Goal: Find contact information: Find contact information

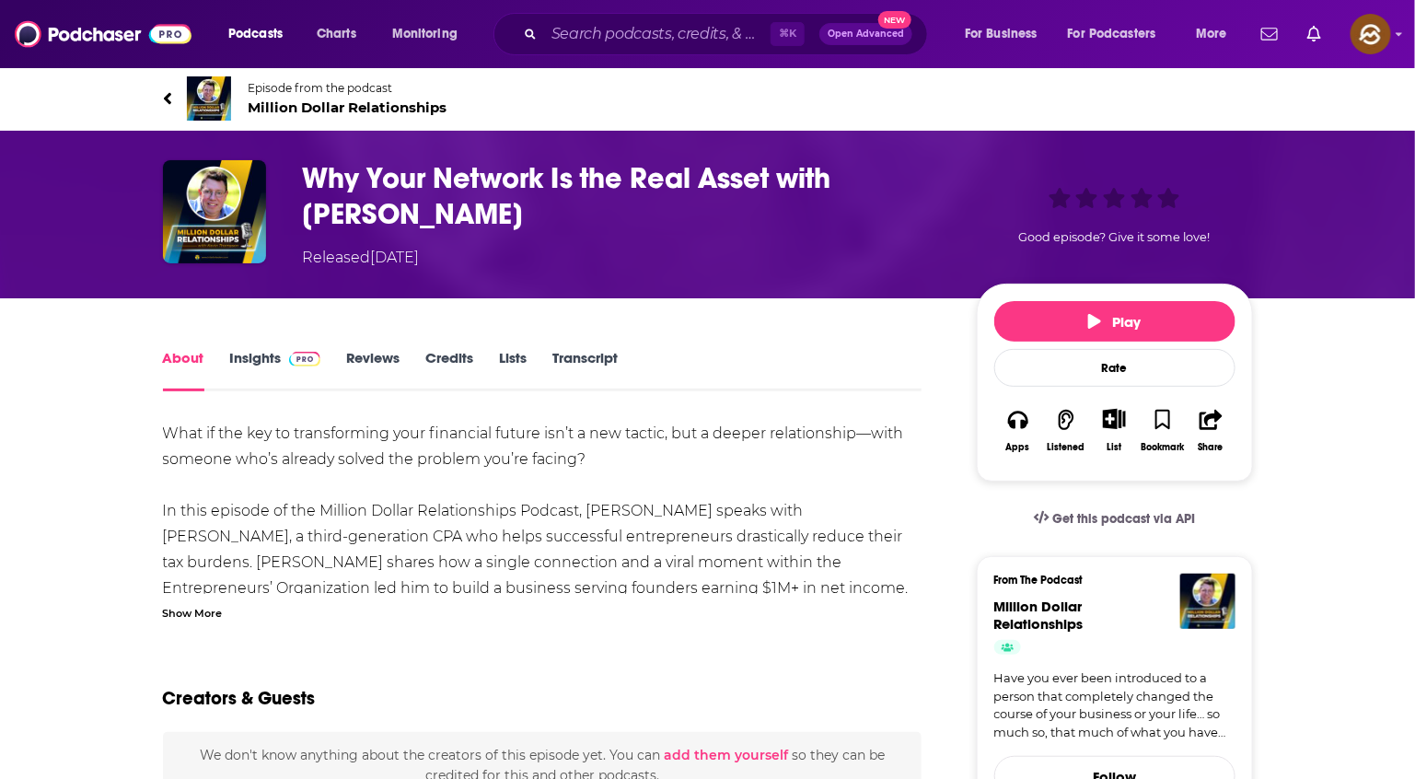
click at [340, 106] on span "Million Dollar Relationships" at bounding box center [348, 106] width 199 height 17
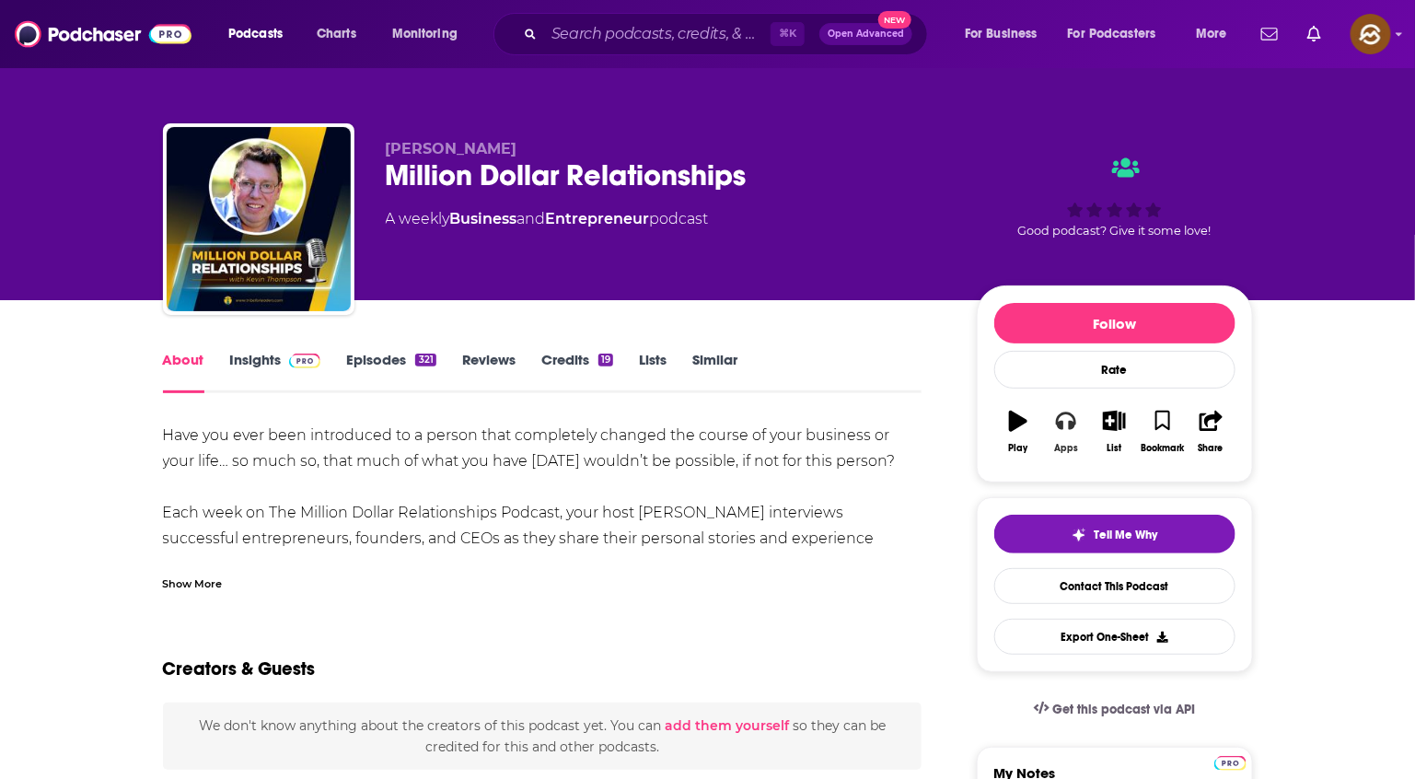
click at [1083, 418] on button "Apps" at bounding box center [1066, 432] width 48 height 66
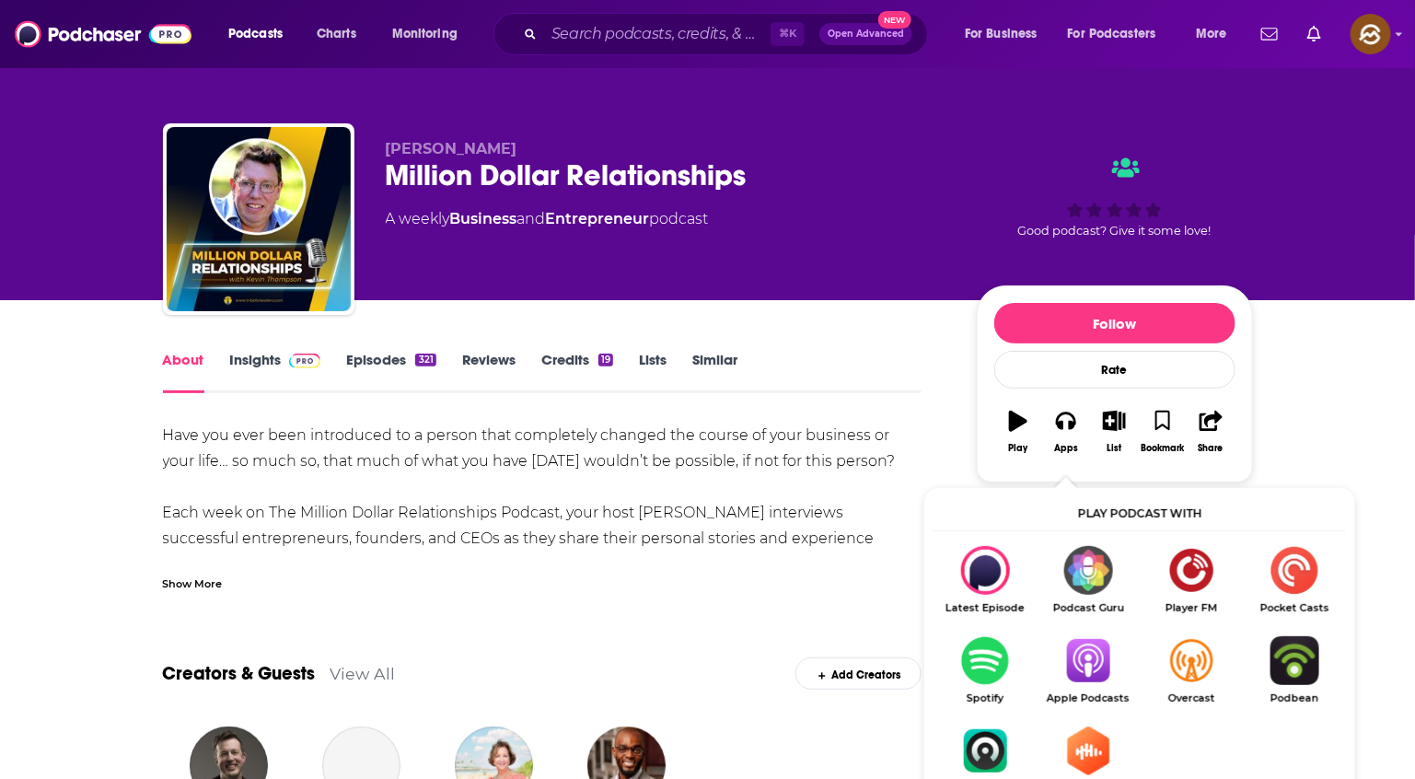
click at [1088, 667] on img "Show Listen On dropdown" at bounding box center [1087, 660] width 103 height 49
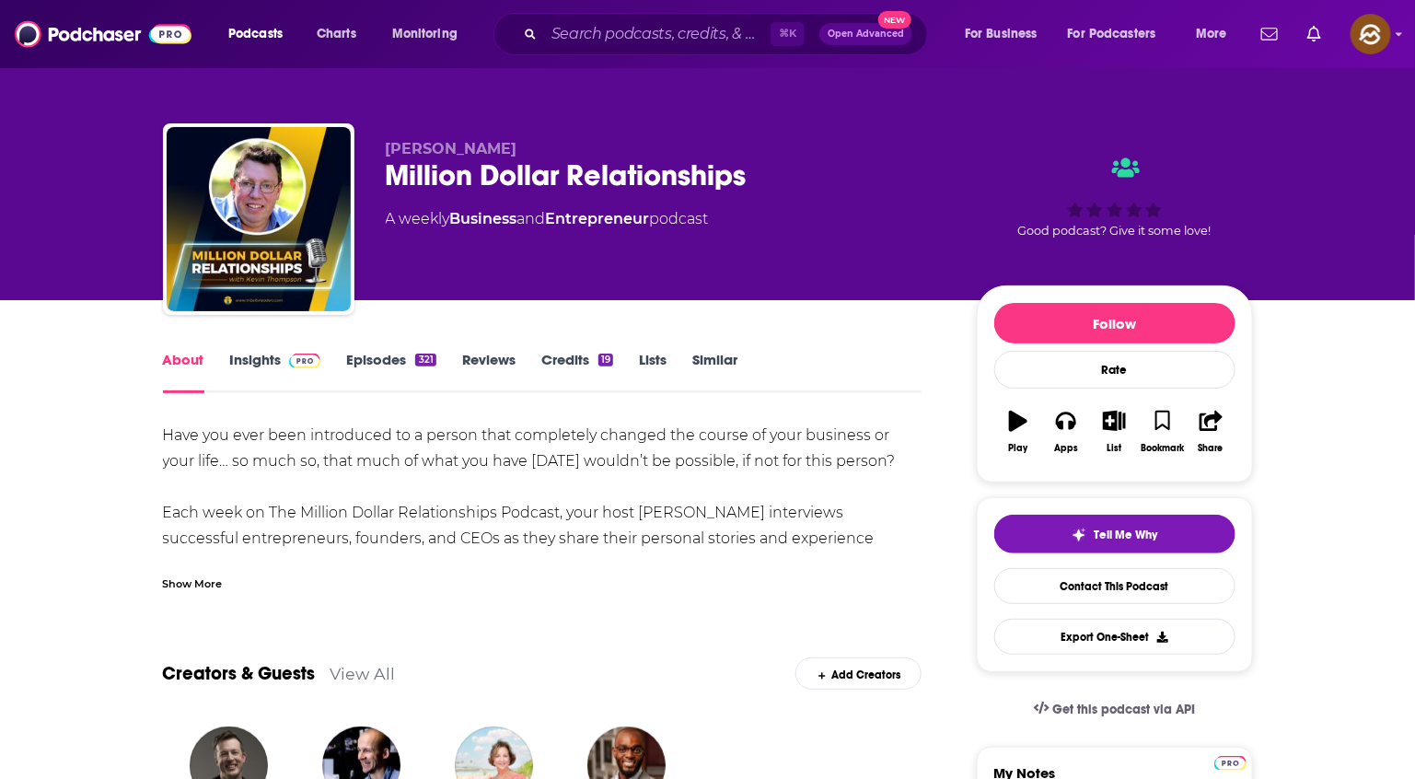
click at [408, 142] on span "[PERSON_NAME]" at bounding box center [452, 148] width 132 height 17
drag, startPoint x: 408, startPoint y: 142, endPoint x: 492, endPoint y: 143, distance: 84.7
copy span "[PERSON_NAME]"
click at [492, 143] on span "[PERSON_NAME]" at bounding box center [452, 148] width 132 height 17
click at [240, 354] on link "Insights" at bounding box center [275, 372] width 91 height 42
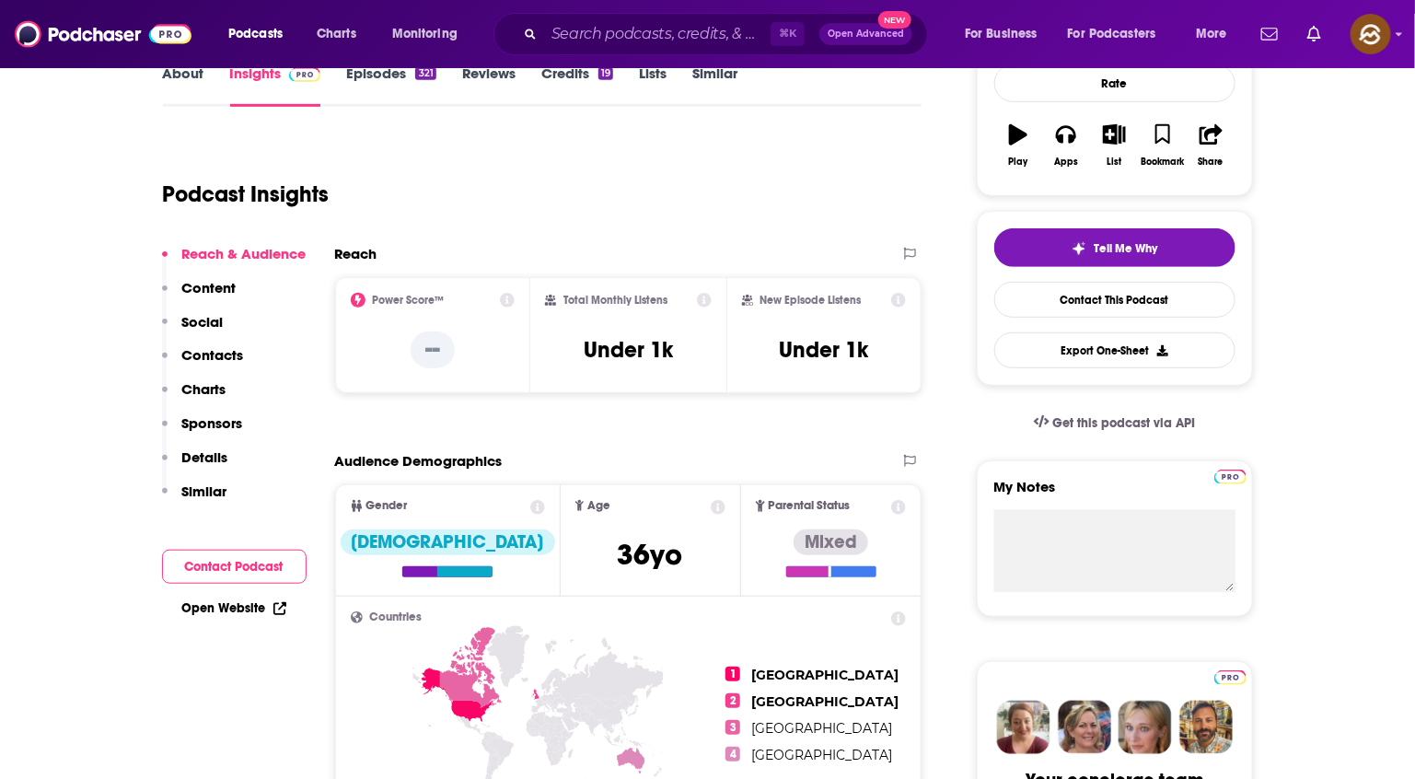
click at [203, 320] on p "Social" at bounding box center [202, 321] width 41 height 17
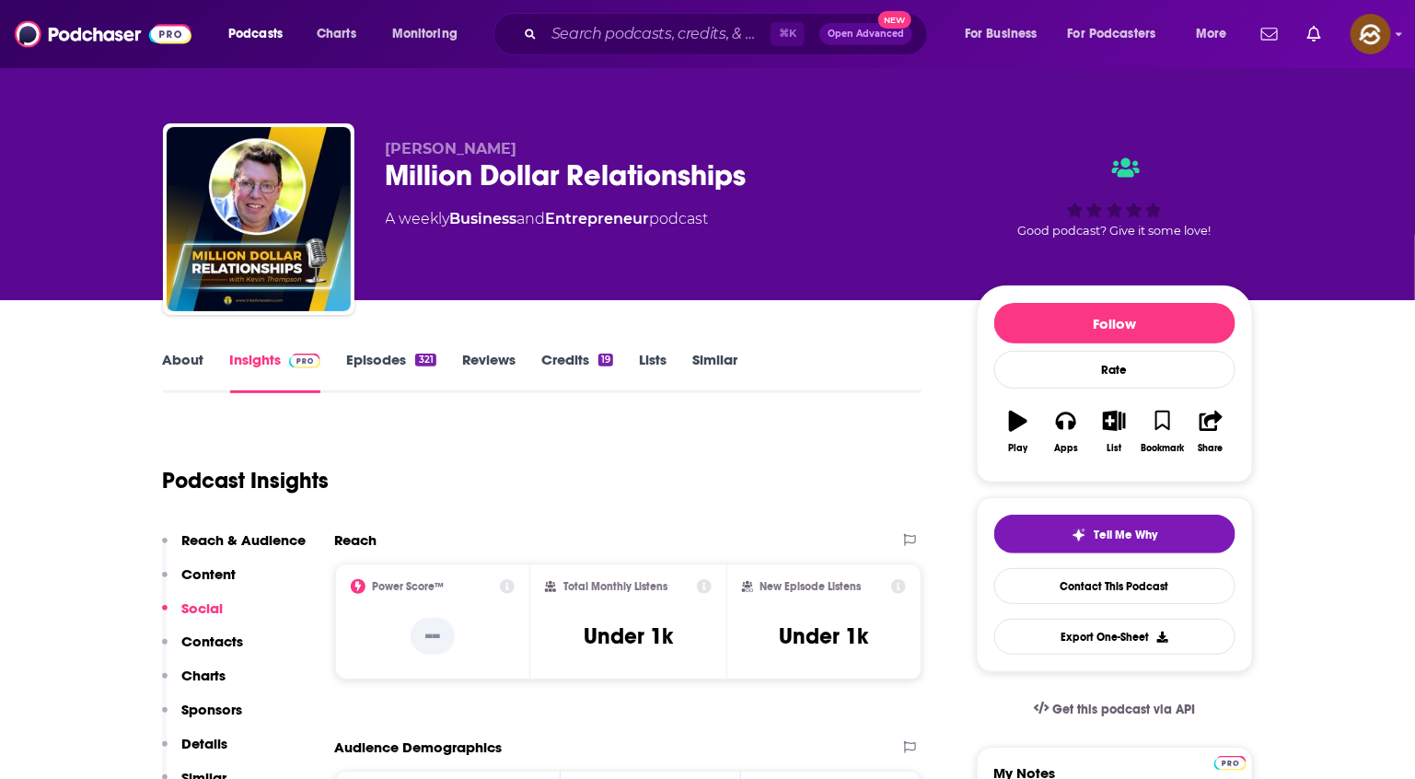
click at [226, 637] on p "Contacts" at bounding box center [213, 640] width 62 height 17
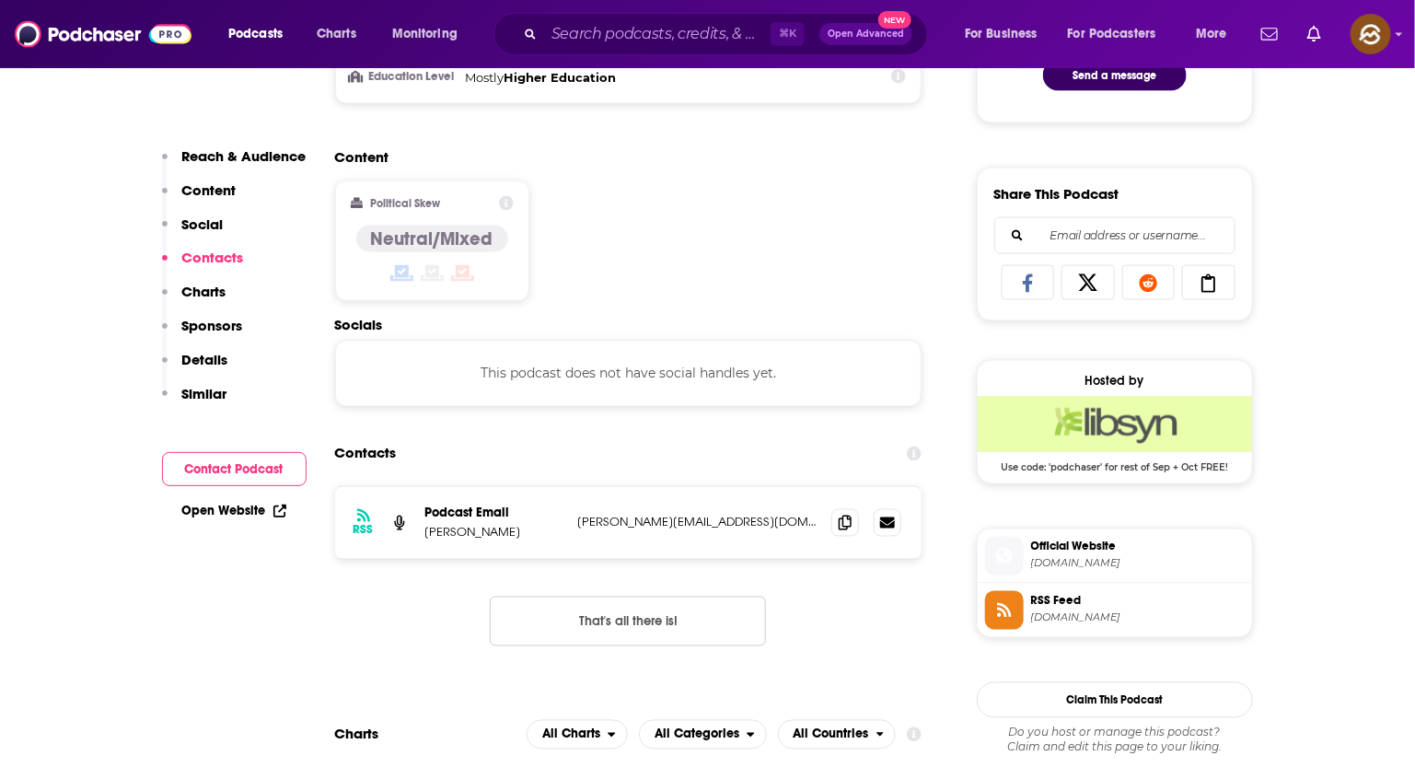
scroll to position [1238, 0]
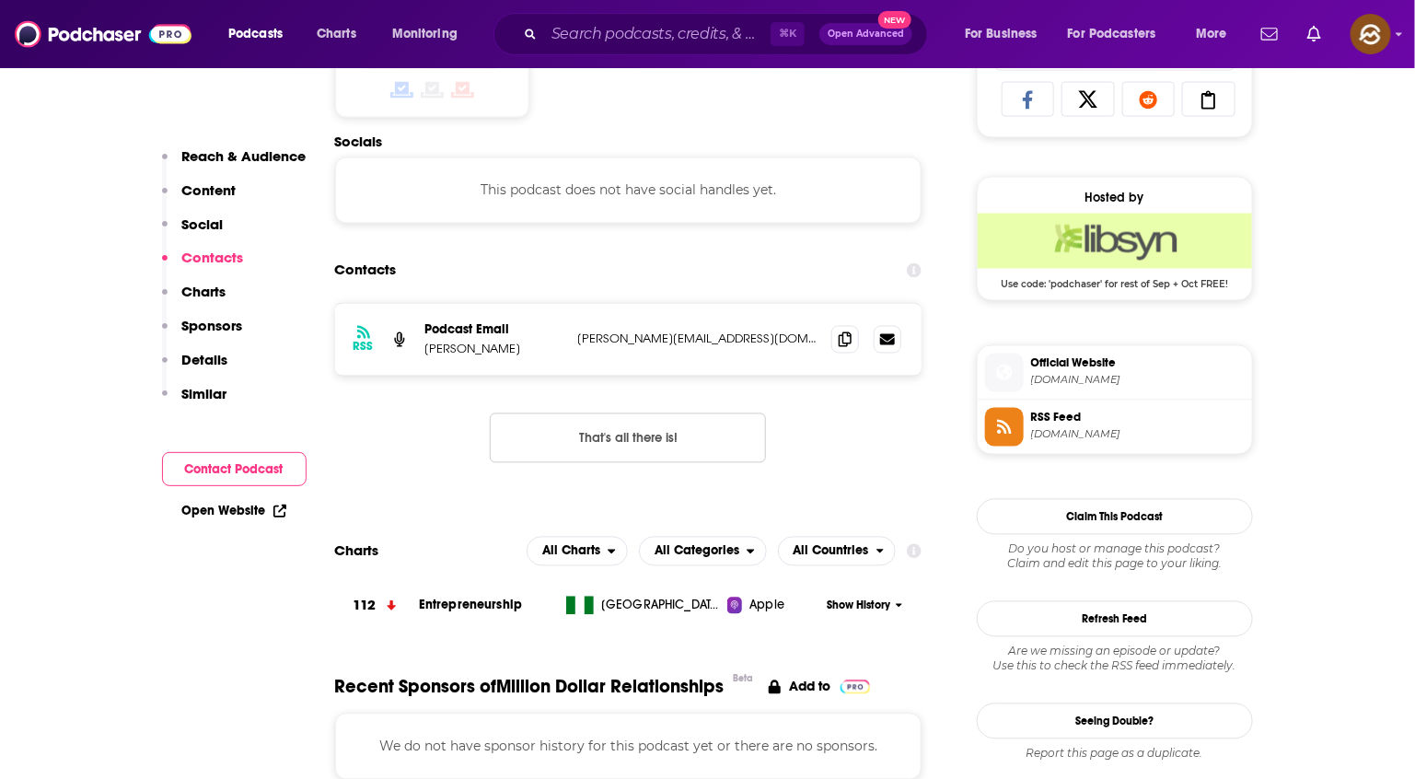
click at [828, 351] on div "RSS Podcast Email [PERSON_NAME] [PERSON_NAME][EMAIL_ADDRESS][DOMAIN_NAME] [PERS…" at bounding box center [628, 340] width 587 height 72
click at [837, 348] on span at bounding box center [845, 339] width 28 height 28
click at [989, 392] on span at bounding box center [1004, 372] width 39 height 39
click at [1000, 434] on icon at bounding box center [1004, 427] width 14 height 14
